Goal: Entertainment & Leisure: Consume media (video, audio)

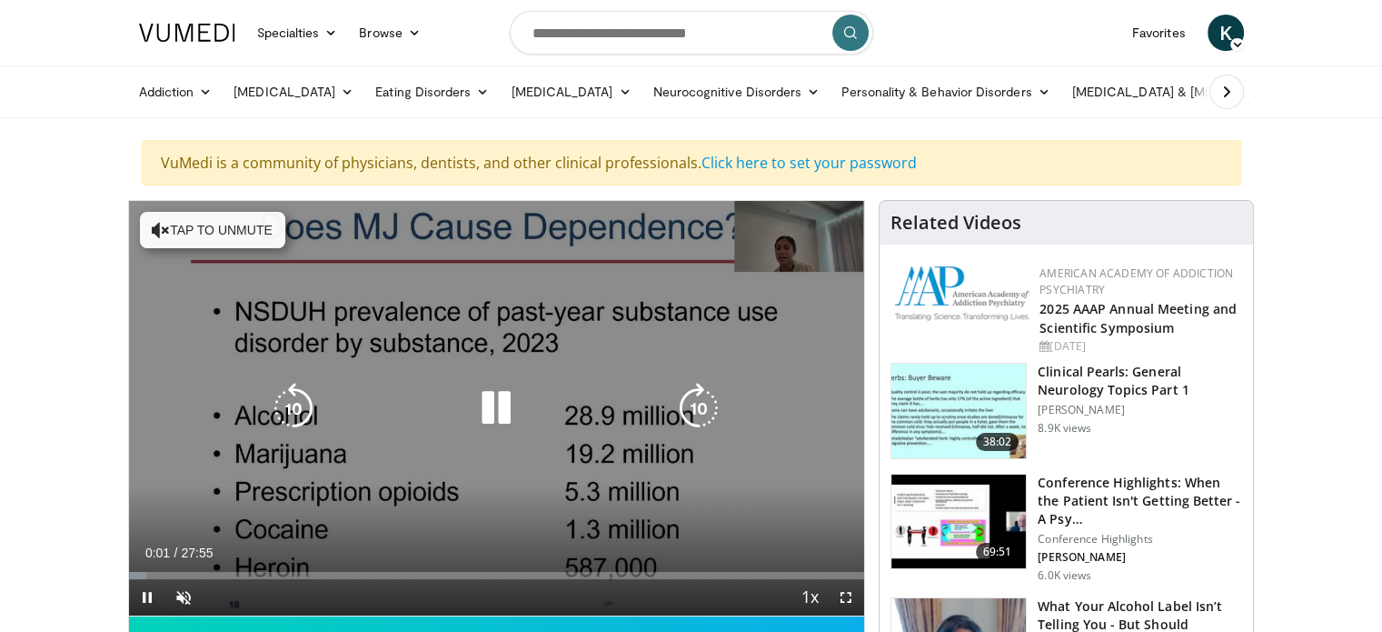
click at [509, 410] on icon "Video Player" at bounding box center [496, 408] width 51 height 51
click at [510, 403] on icon "Video Player" at bounding box center [496, 408] width 51 height 51
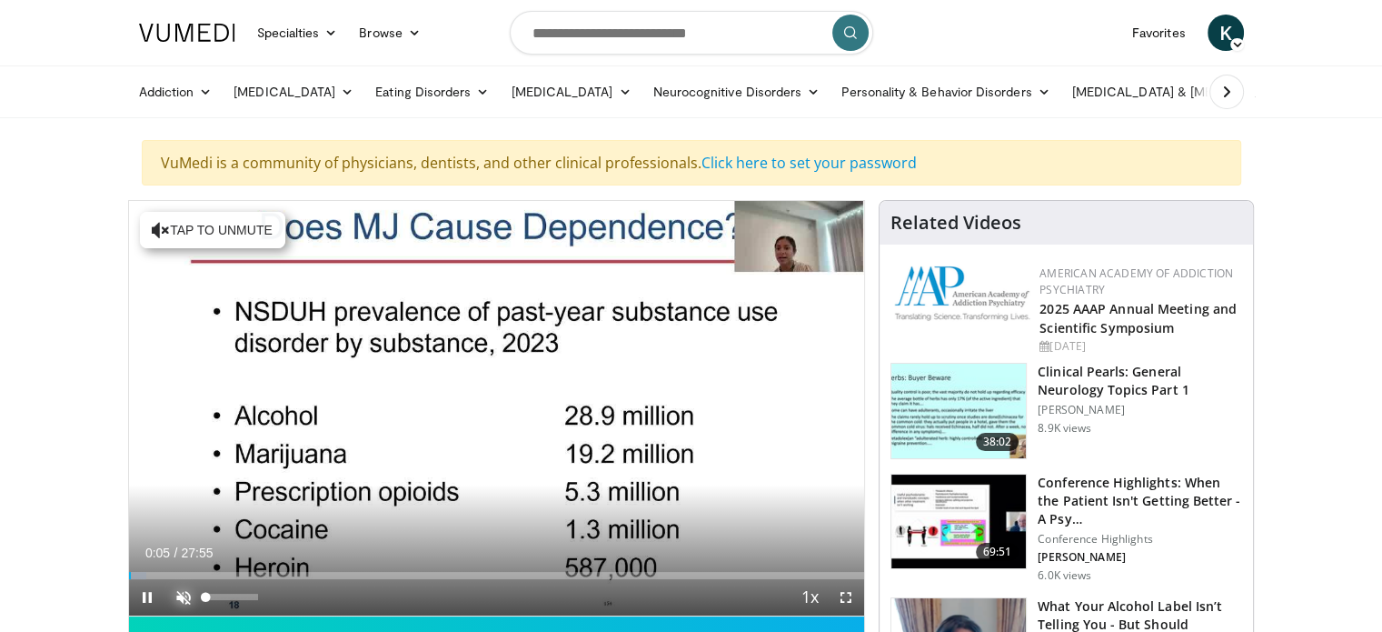
click at [176, 601] on span "Video Player" at bounding box center [183, 597] width 36 height 36
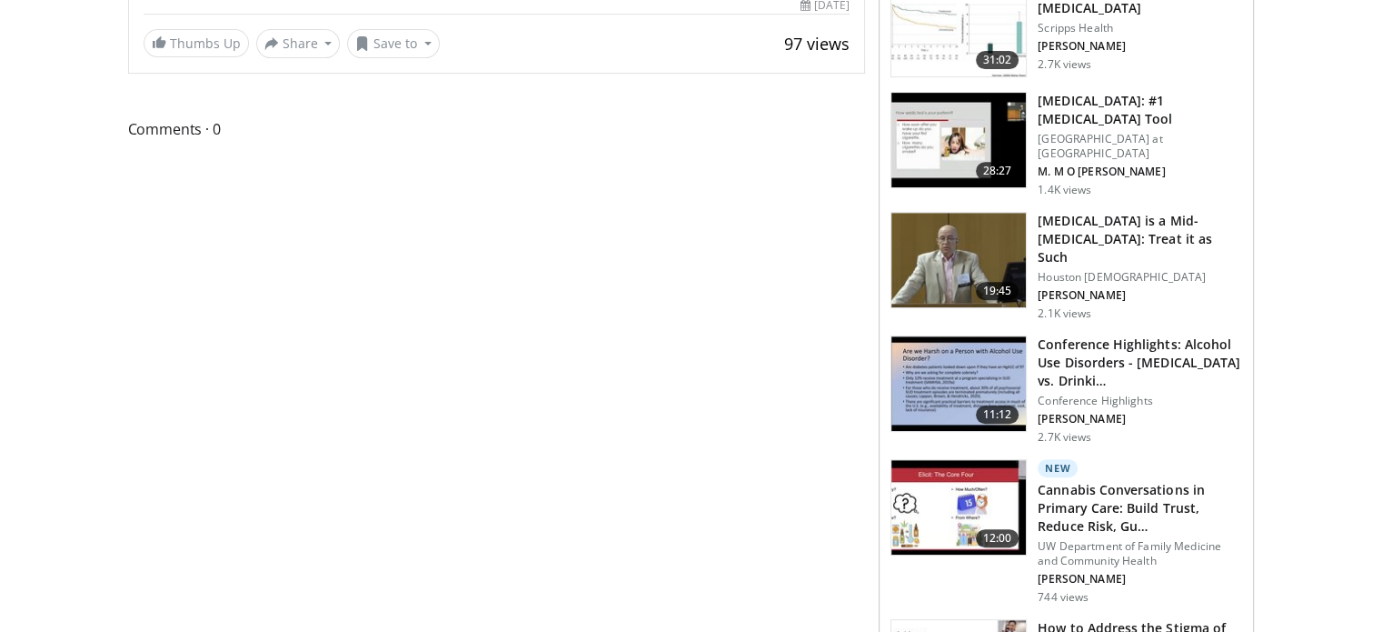
scroll to position [818, 0]
